Goal: Understand process/instructions

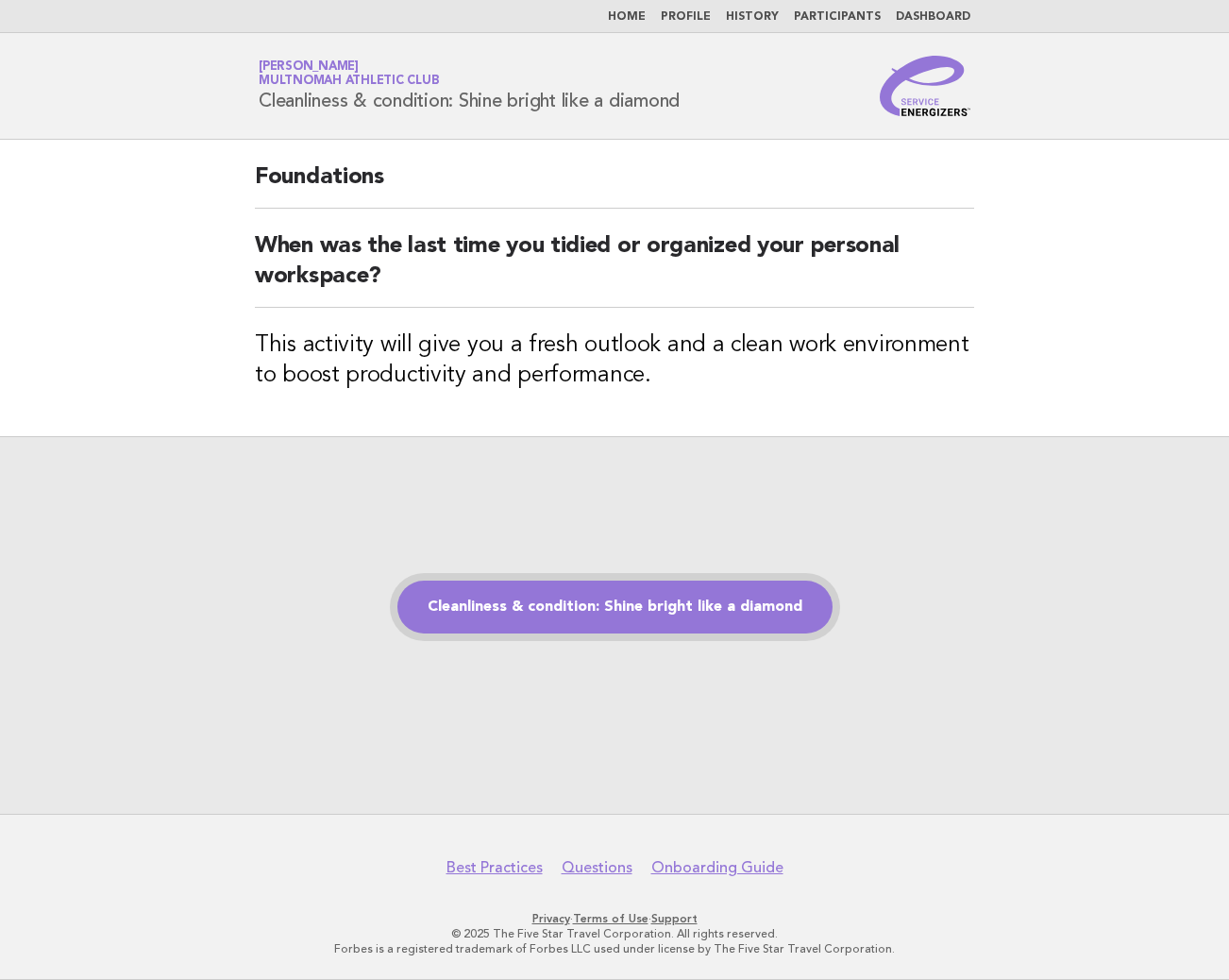
click at [730, 583] on link "Cleanliness & condition: Shine bright like a diamond" at bounding box center [615, 607] width 435 height 53
click at [784, 512] on div "Cleanliness & condition: Shine bright like a diamond" at bounding box center [614, 624] width 1229 height 377
click at [764, 600] on link "Cleanliness & condition: Shine bright like a diamond" at bounding box center [615, 607] width 435 height 53
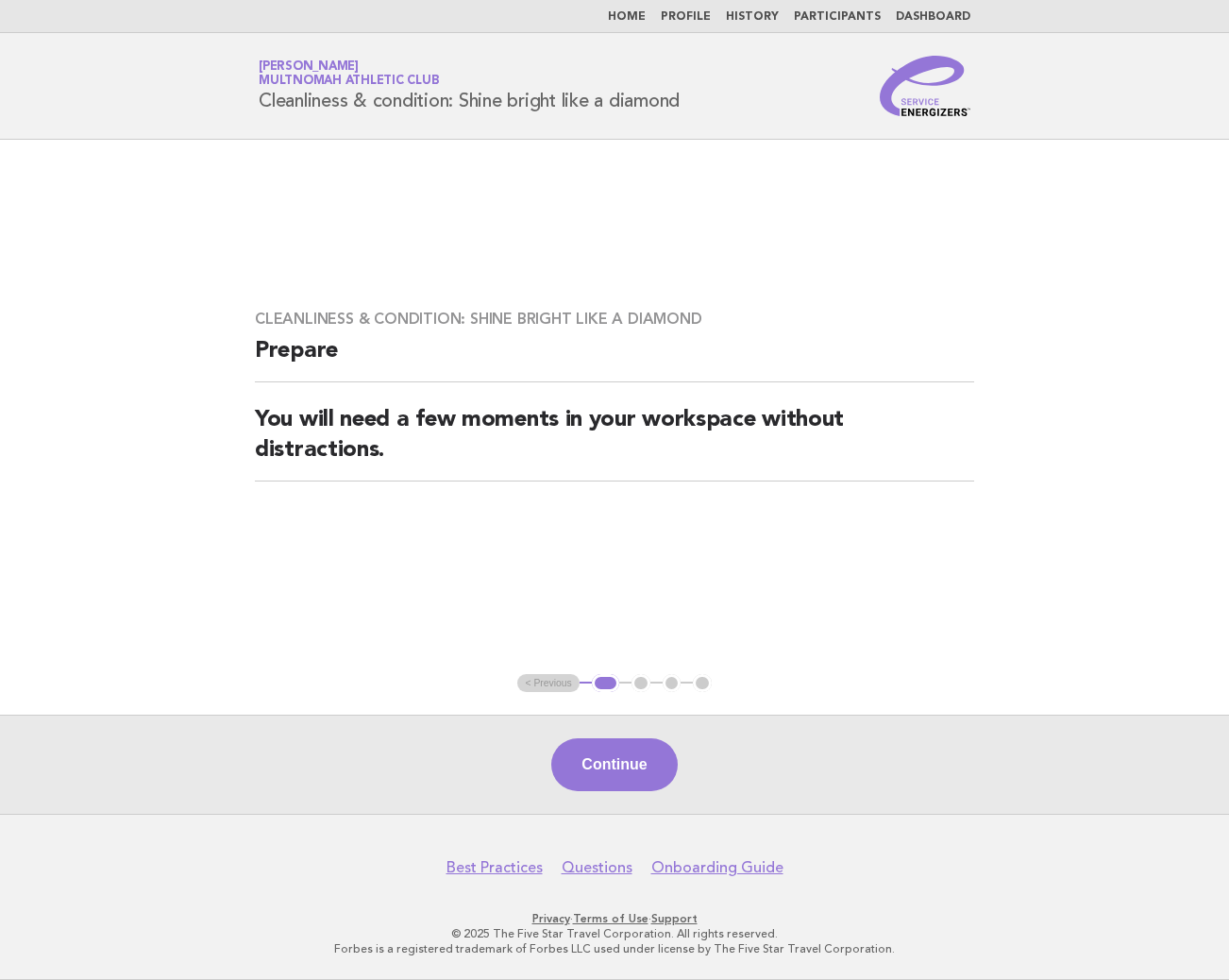
click at [616, 759] on button "Continue" at bounding box center [614, 764] width 126 height 53
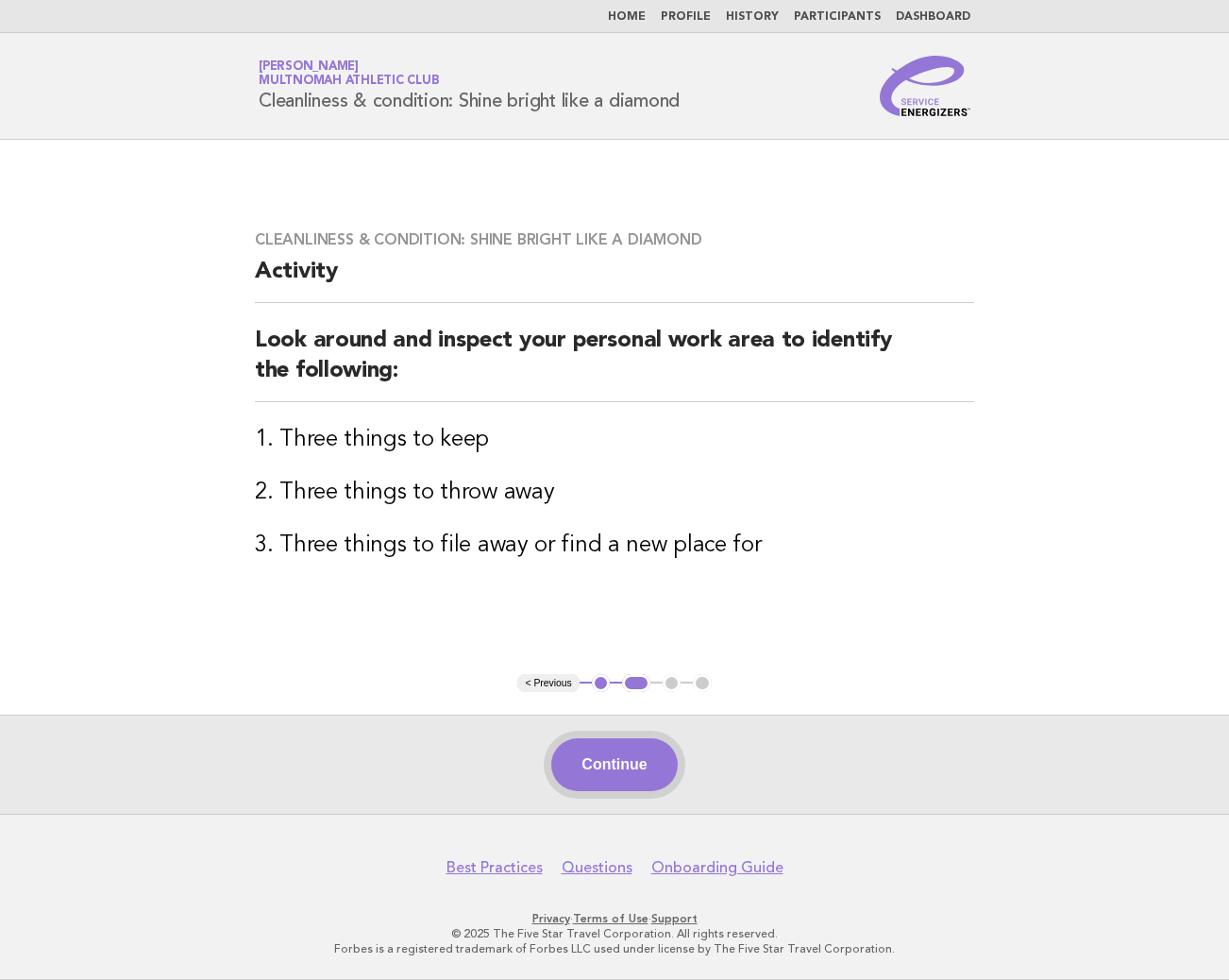
click at [616, 751] on button "Continue" at bounding box center [614, 764] width 126 height 53
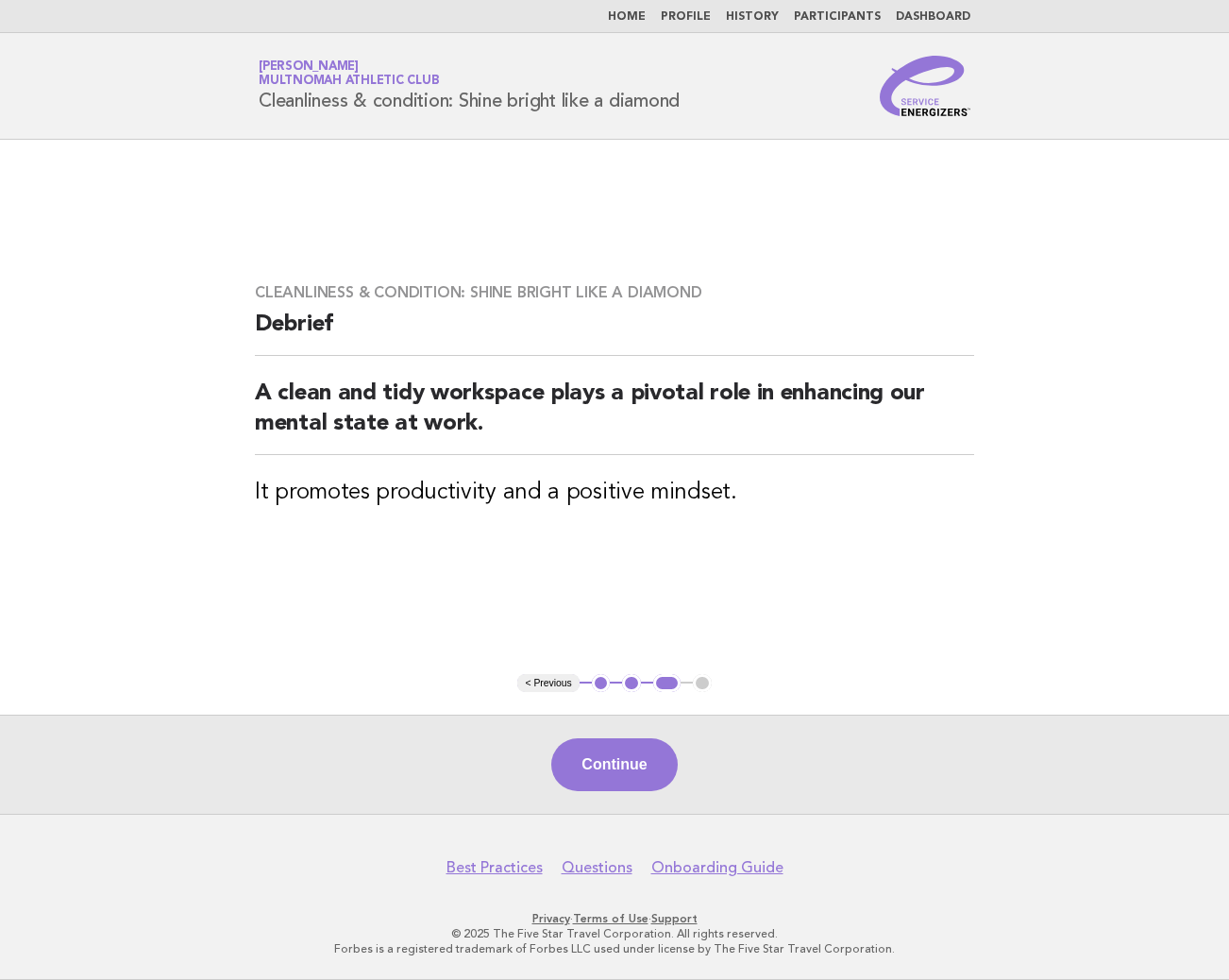
drag, startPoint x: 636, startPoint y: 772, endPoint x: 664, endPoint y: 765, distance: 28.9
click at [636, 772] on button "Continue" at bounding box center [614, 764] width 126 height 53
